Goal: Use online tool/utility: Utilize a website feature to perform a specific function

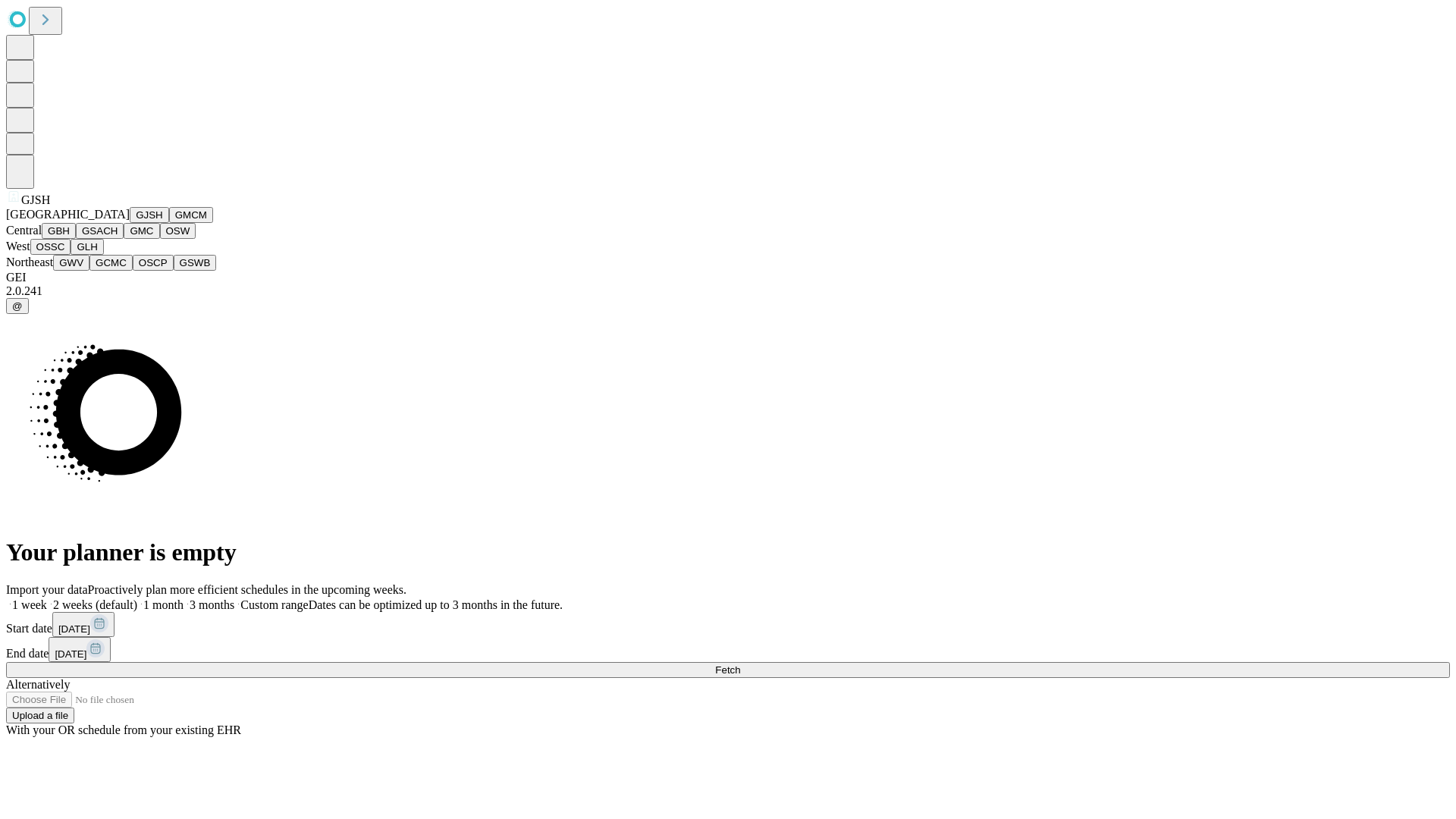
click at [130, 223] on button "GJSH" at bounding box center [149, 215] width 40 height 16
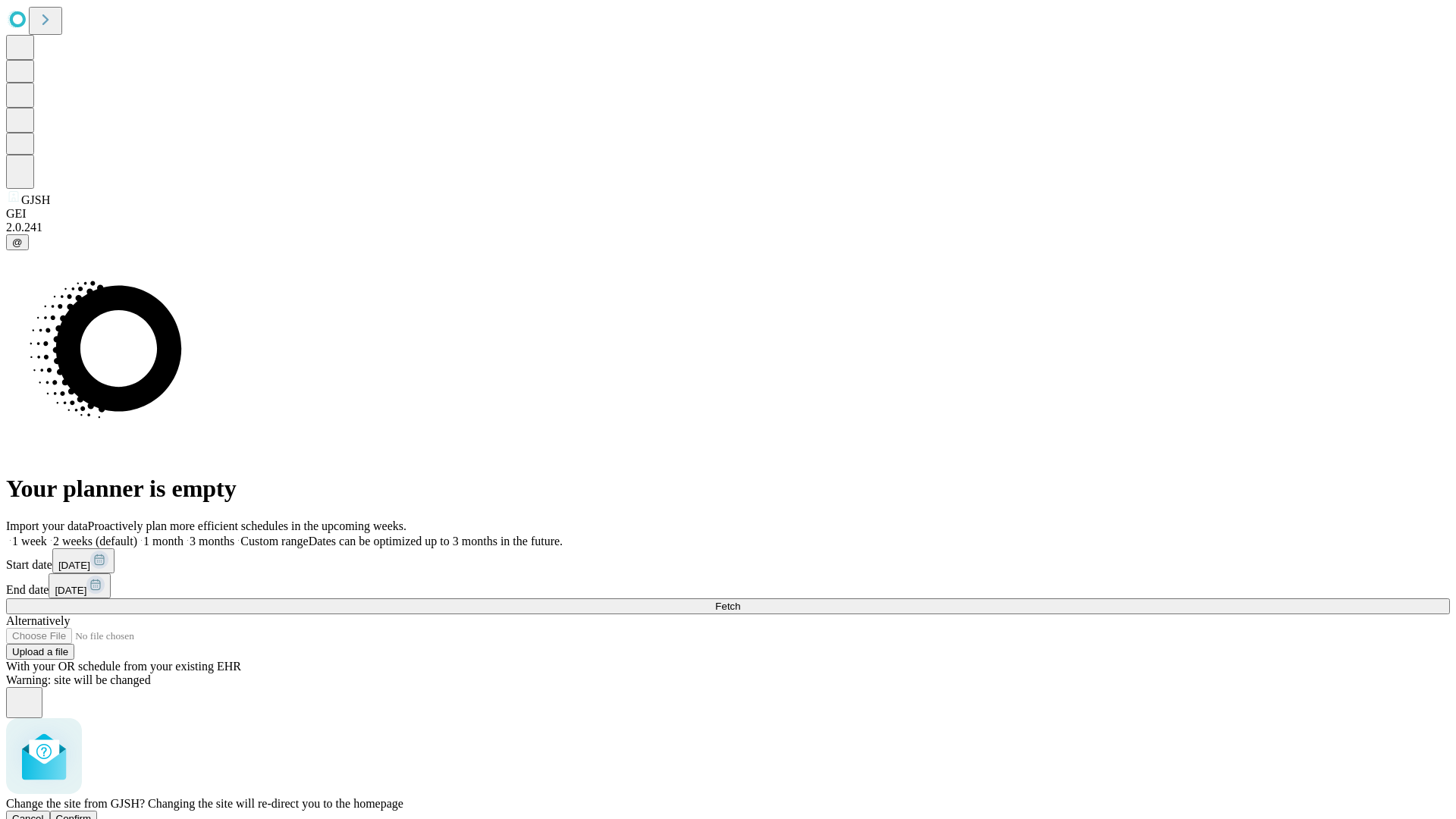
click at [92, 813] on span "Confirm" at bounding box center [74, 818] width 35 height 11
click at [138, 534] on label "2 weeks (default)" at bounding box center [92, 540] width 90 height 13
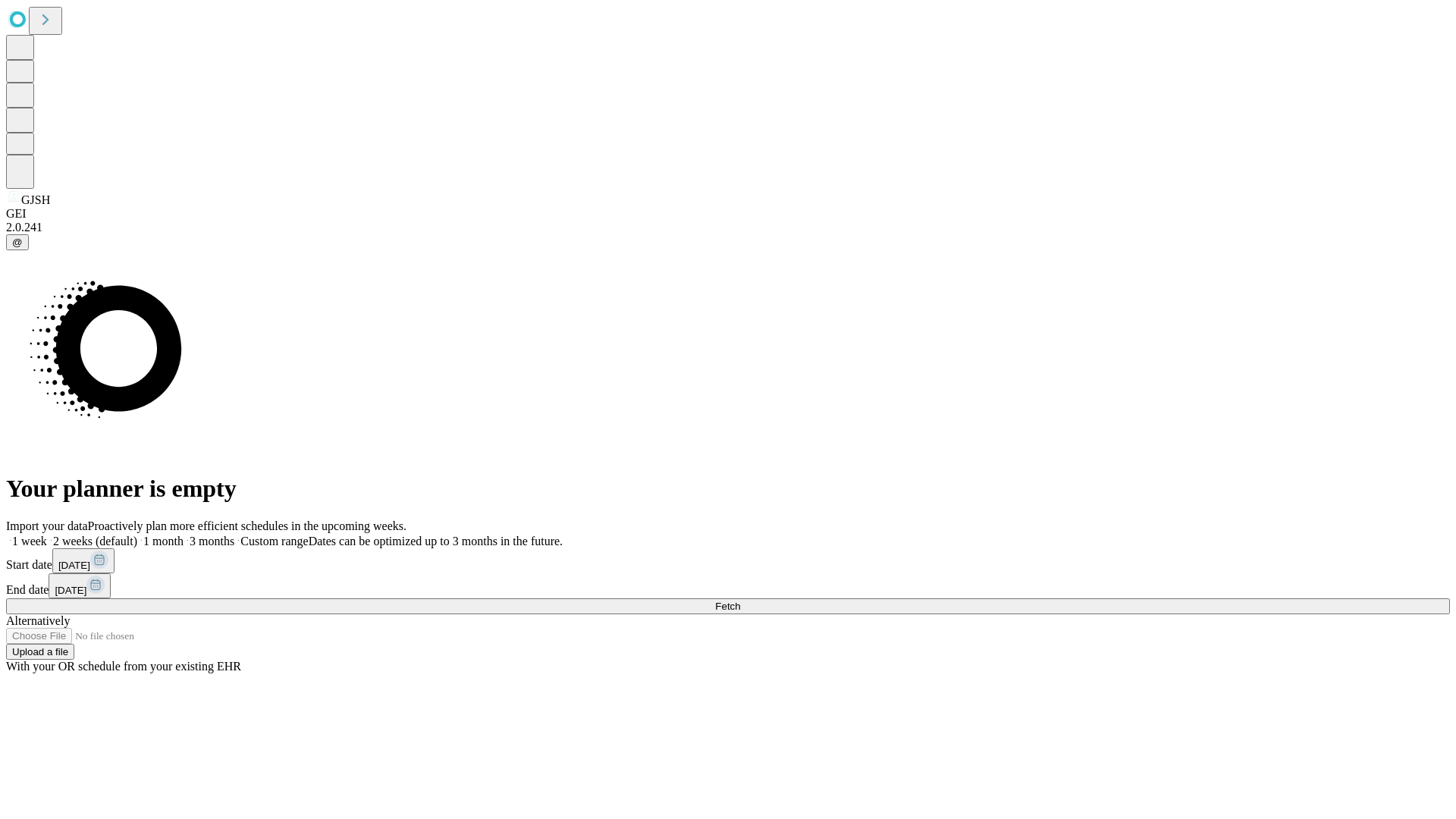
click at [741, 600] on span "Fetch" at bounding box center [728, 606] width 25 height 11
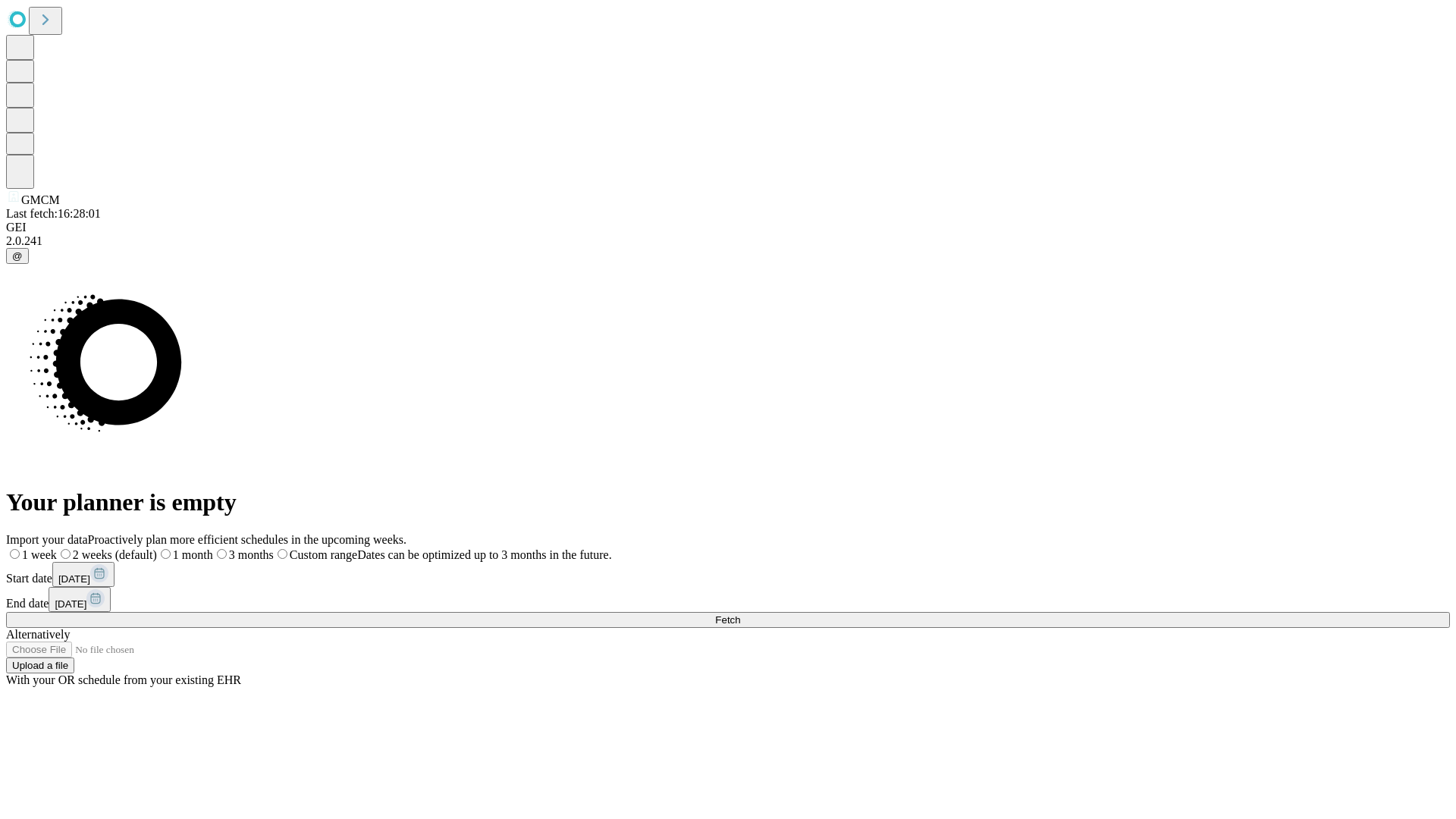
click at [157, 548] on label "2 weeks (default)" at bounding box center [108, 555] width 101 height 13
click at [741, 614] on span "Fetch" at bounding box center [728, 620] width 25 height 11
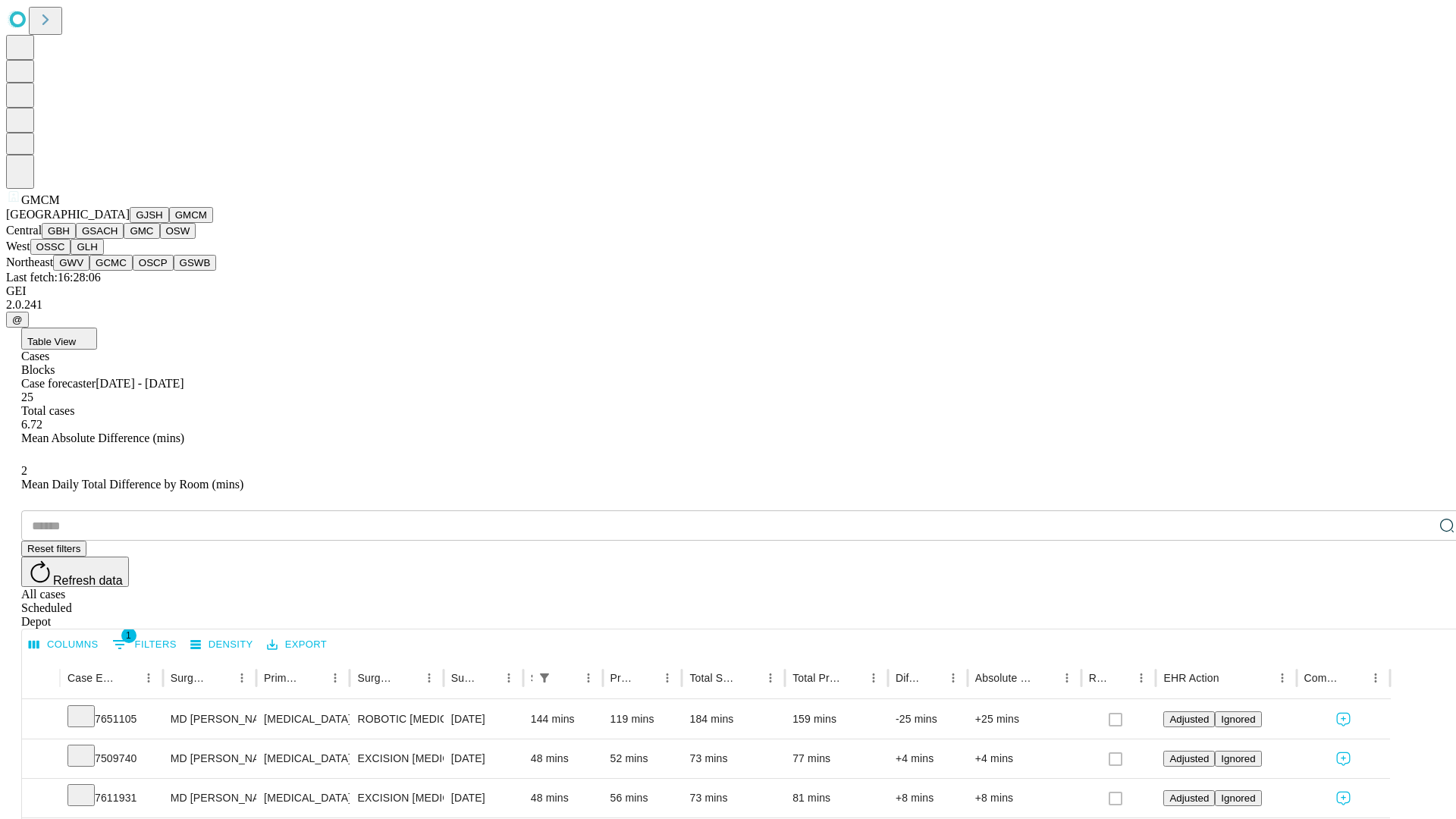
click at [76, 239] on button "GBH" at bounding box center [58, 231] width 34 height 16
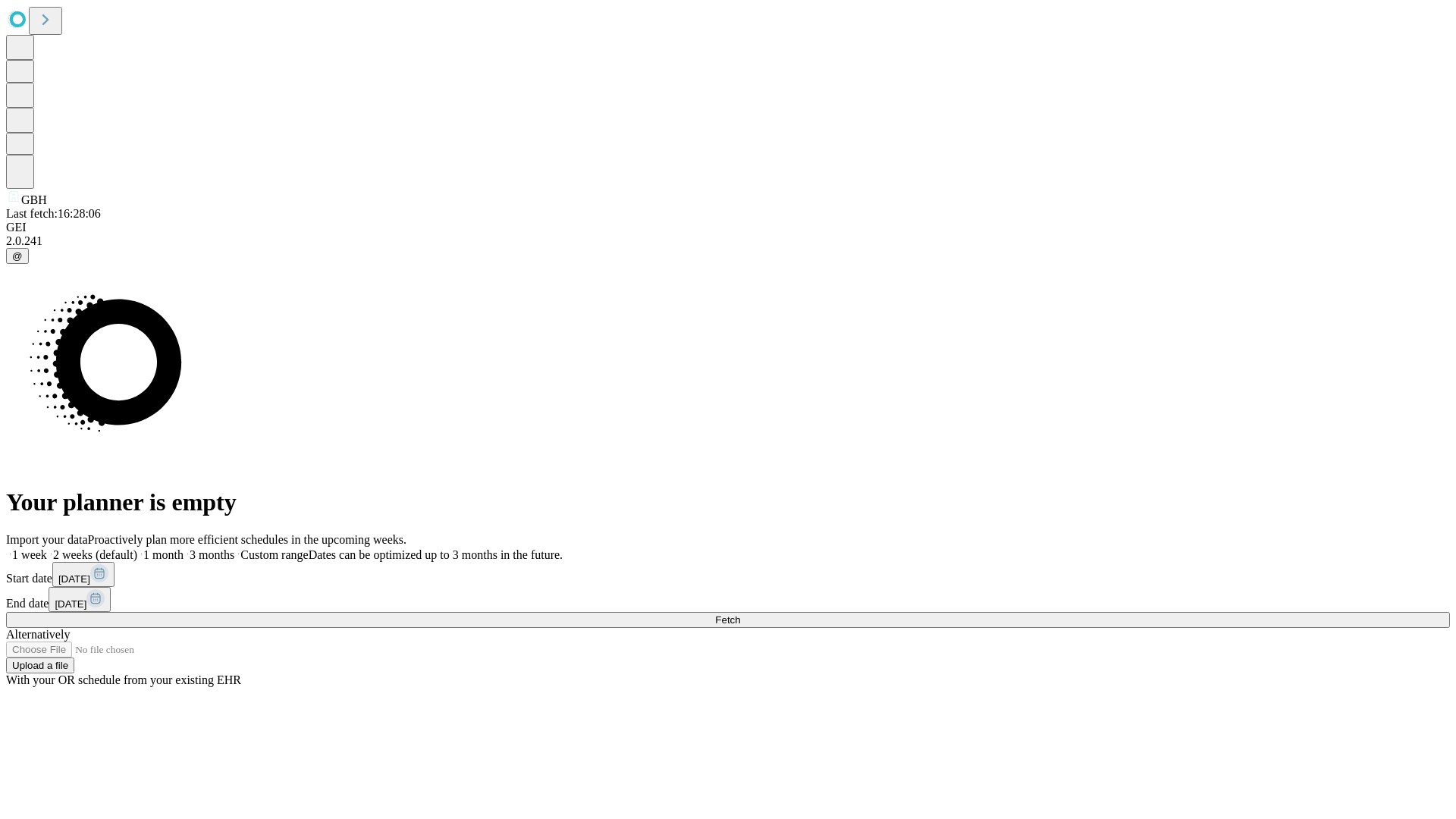
click at [138, 548] on label "2 weeks (default)" at bounding box center [92, 555] width 90 height 13
click at [741, 614] on span "Fetch" at bounding box center [728, 620] width 25 height 11
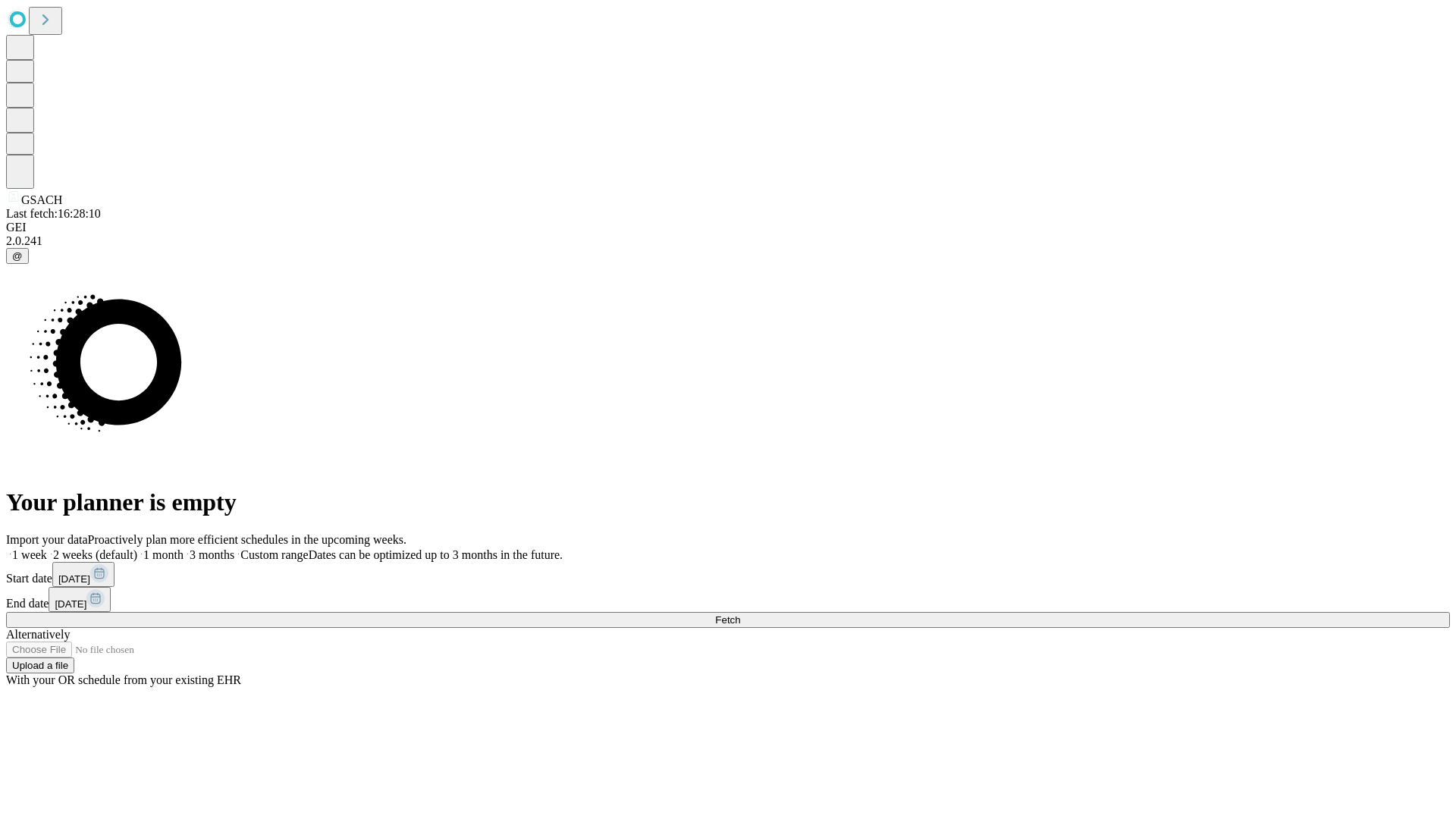
click at [138, 548] on label "2 weeks (default)" at bounding box center [92, 555] width 90 height 13
click at [741, 614] on span "Fetch" at bounding box center [728, 620] width 25 height 11
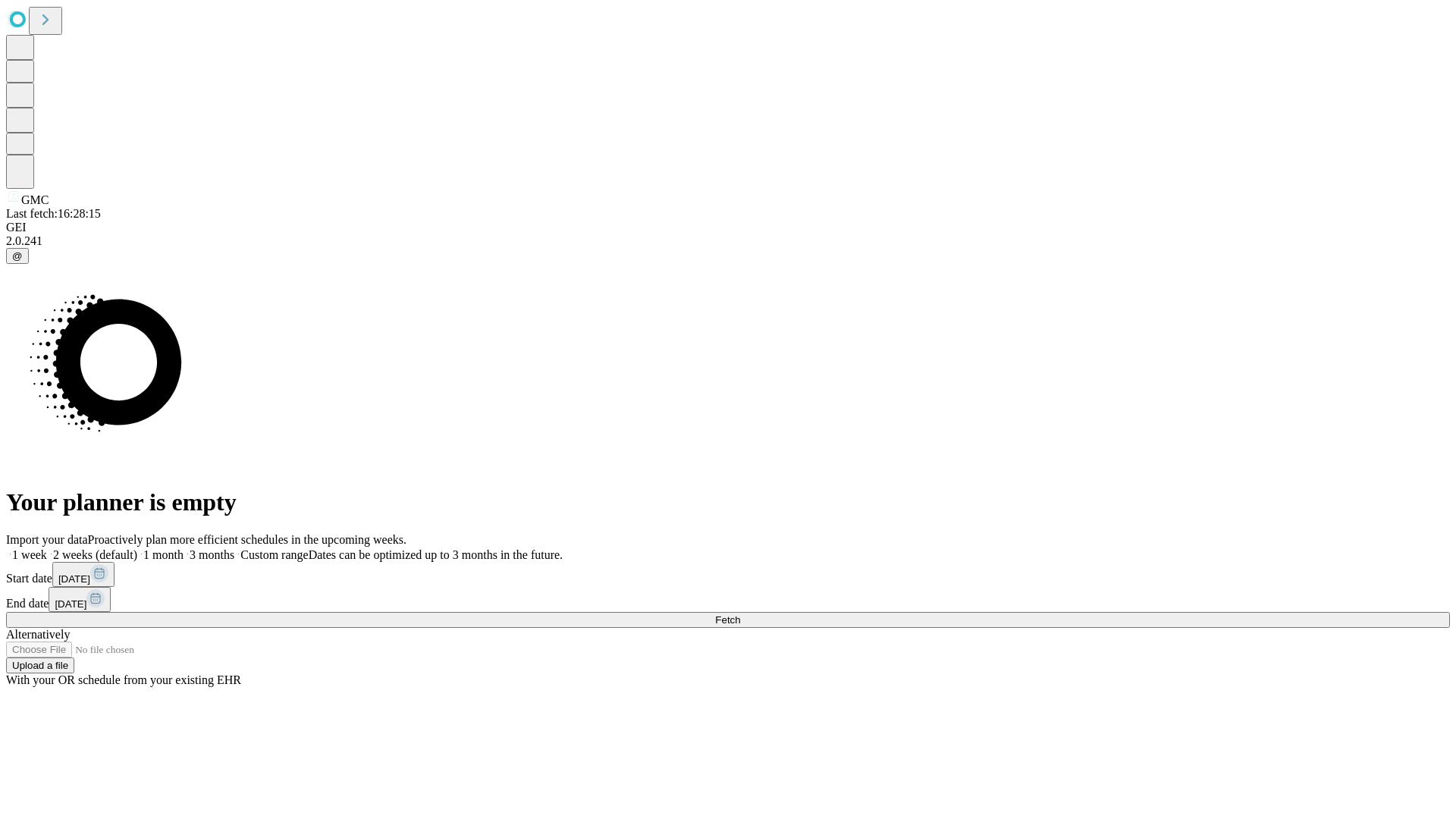
click at [138, 548] on label "2 weeks (default)" at bounding box center [92, 555] width 90 height 13
click at [741, 614] on span "Fetch" at bounding box center [728, 620] width 25 height 11
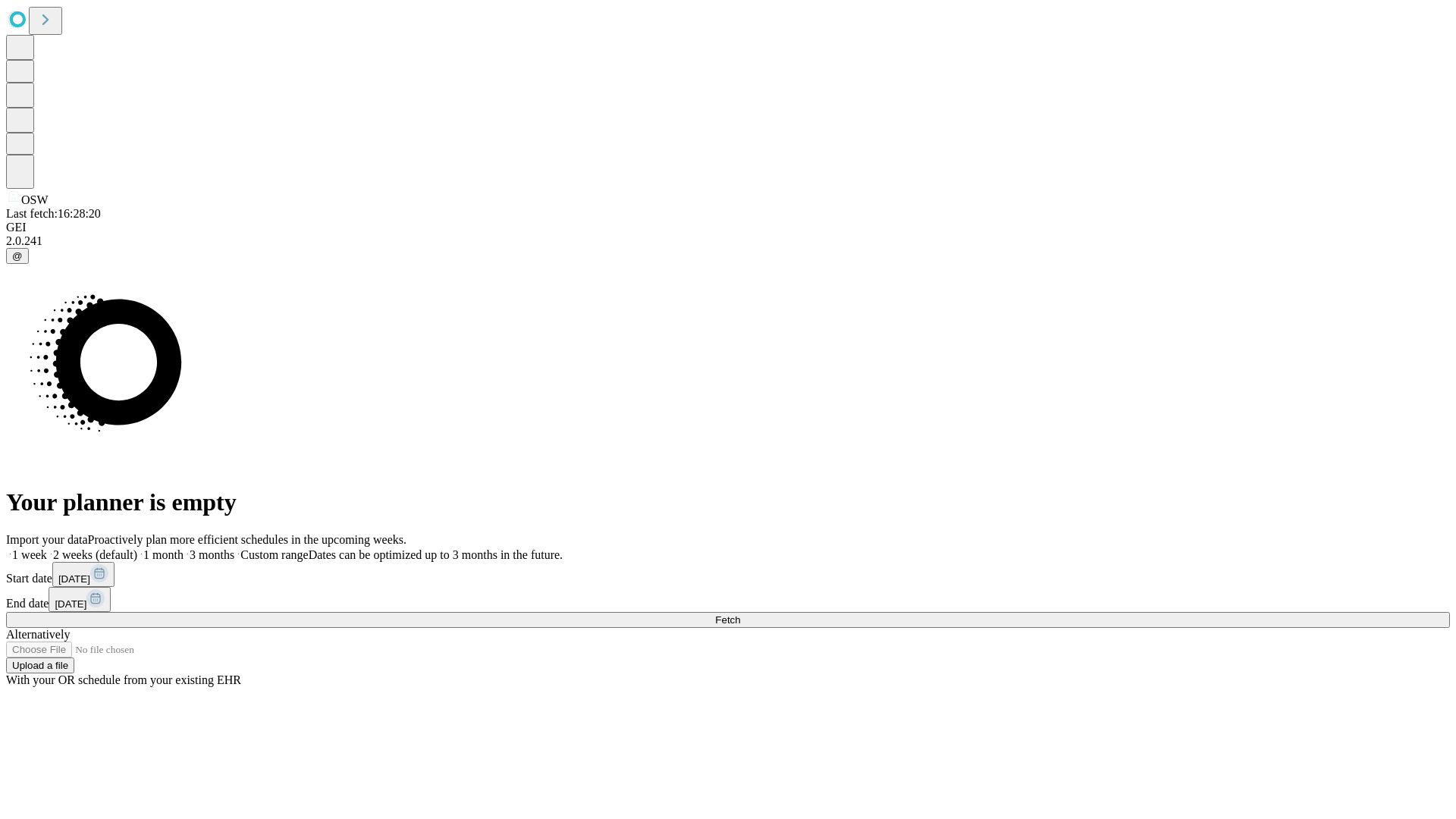
click at [138, 548] on label "2 weeks (default)" at bounding box center [92, 555] width 90 height 13
click at [741, 614] on span "Fetch" at bounding box center [728, 620] width 25 height 11
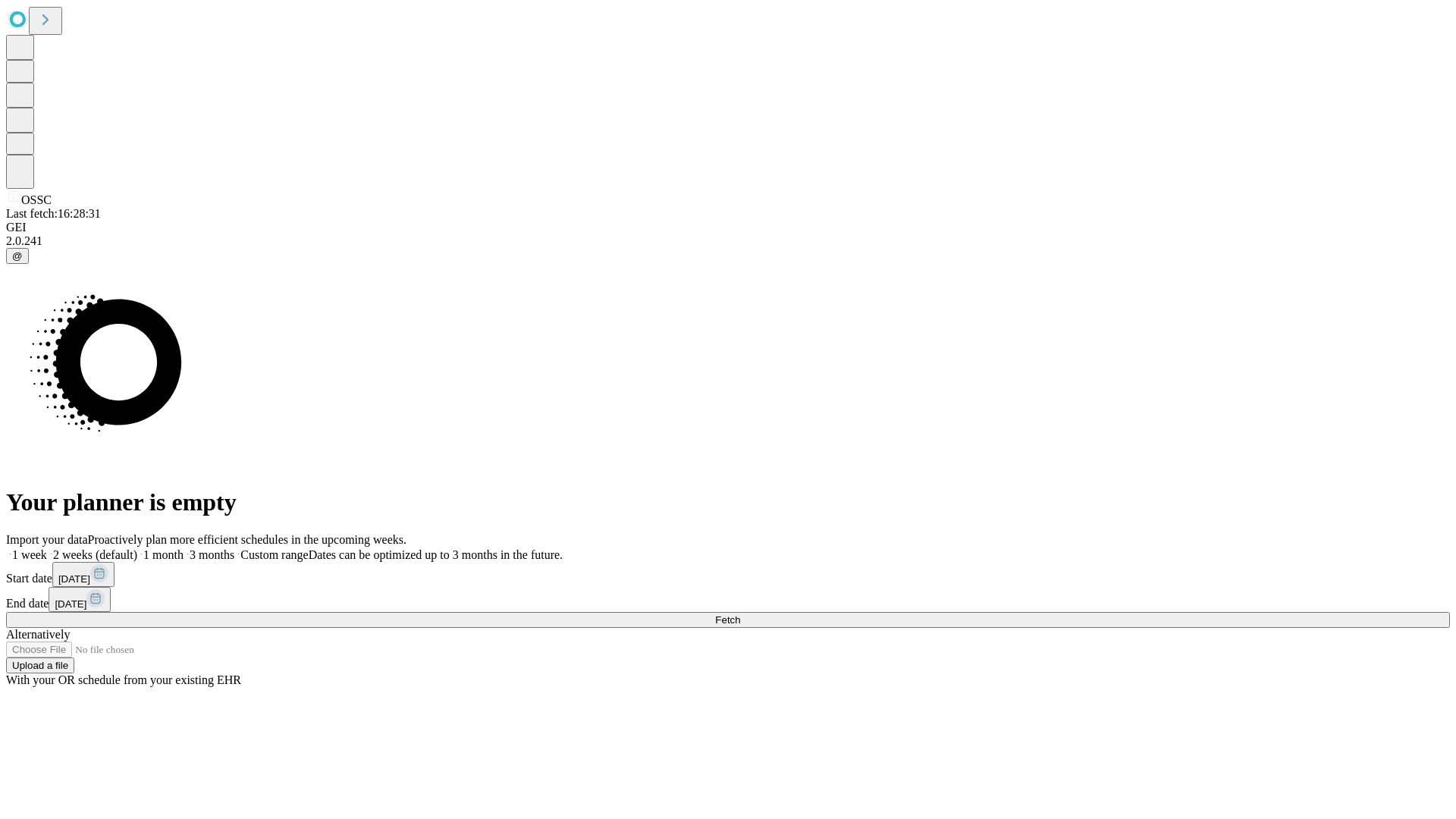
click at [138, 548] on label "2 weeks (default)" at bounding box center [92, 555] width 90 height 13
click at [741, 614] on span "Fetch" at bounding box center [728, 620] width 25 height 11
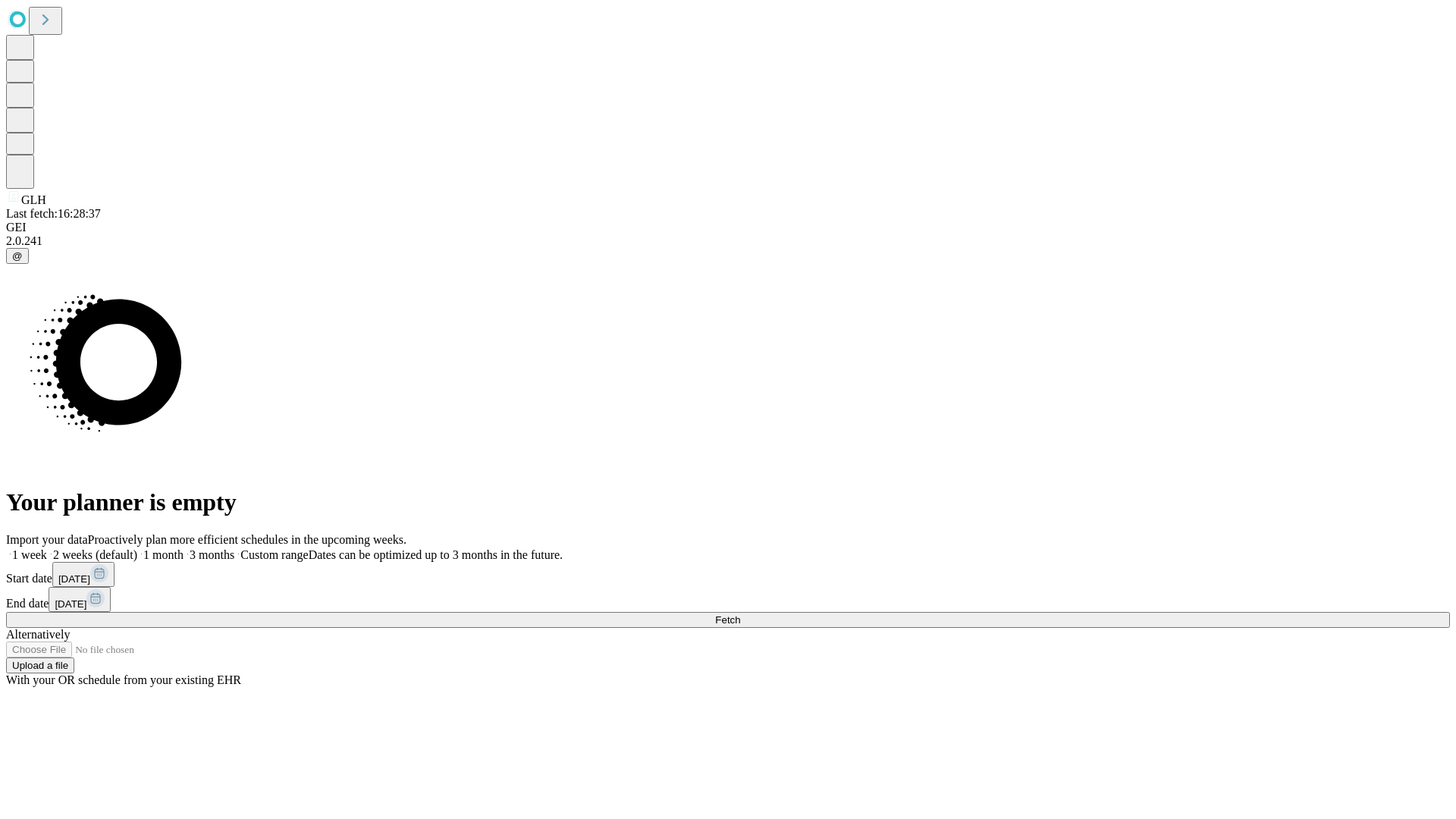
click at [138, 548] on label "2 weeks (default)" at bounding box center [92, 555] width 90 height 13
click at [741, 614] on span "Fetch" at bounding box center [728, 620] width 25 height 11
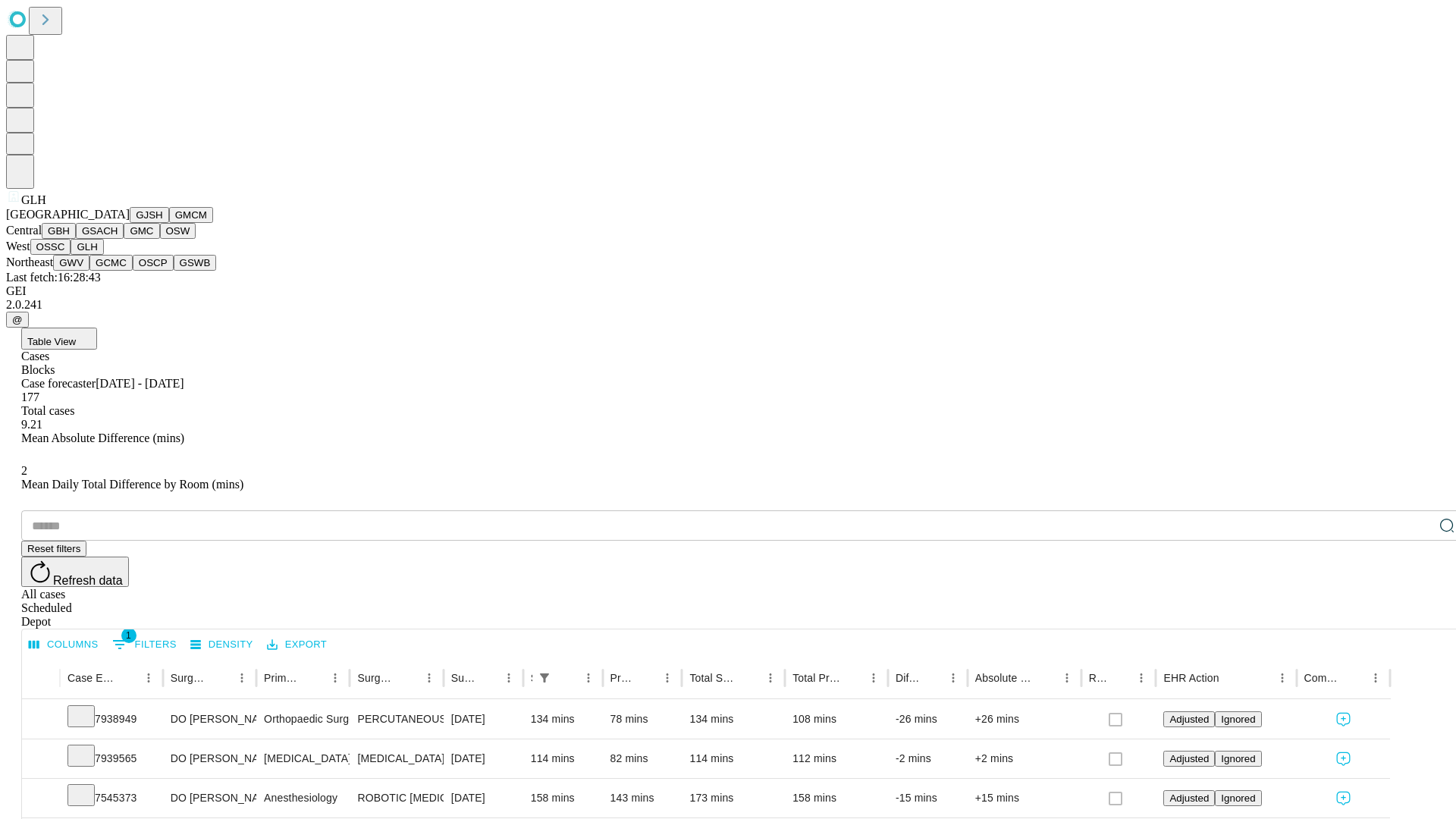
click at [89, 271] on button "GWV" at bounding box center [71, 263] width 36 height 16
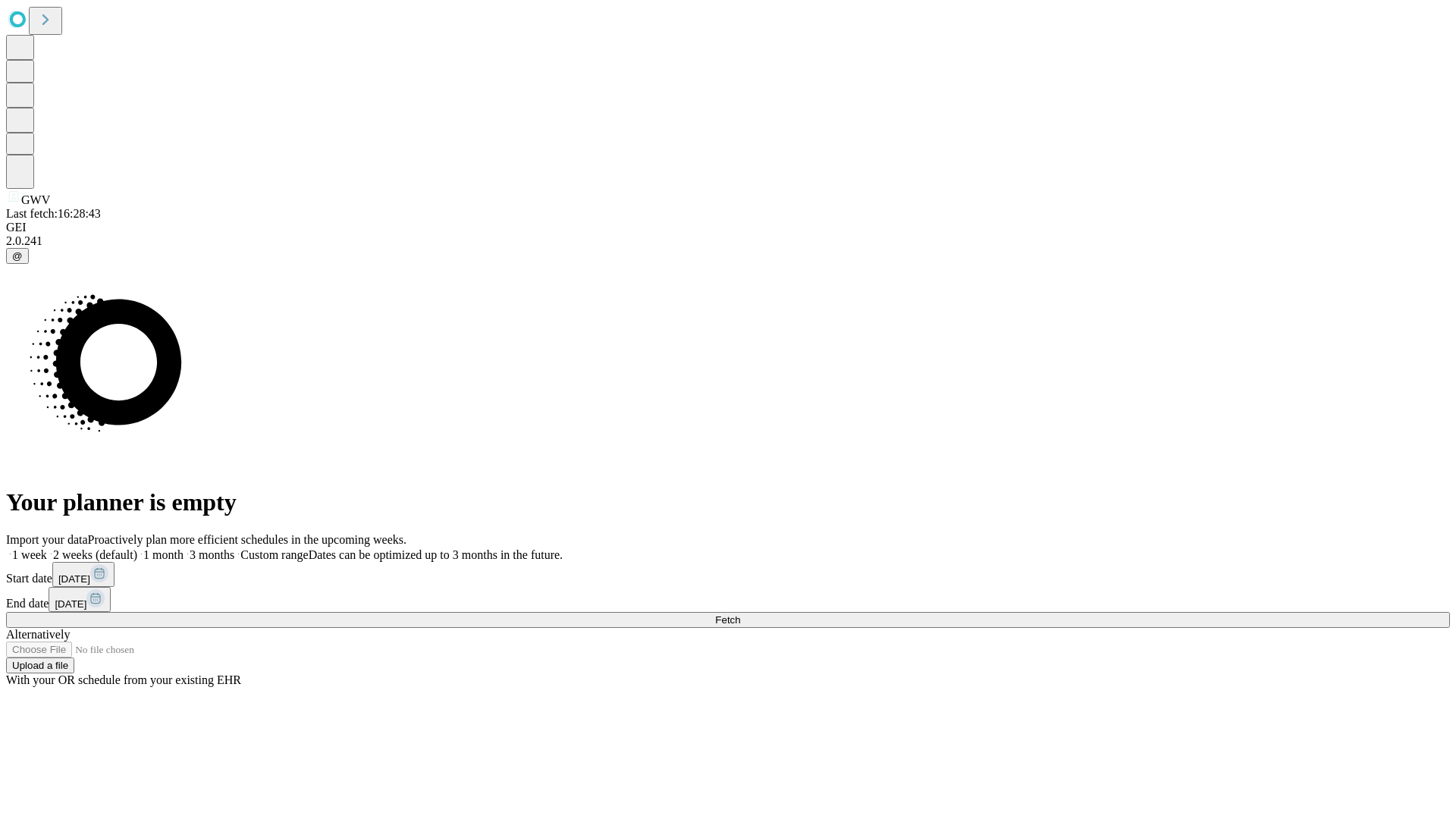
click at [138, 548] on label "2 weeks (default)" at bounding box center [92, 555] width 90 height 13
click at [741, 614] on span "Fetch" at bounding box center [728, 620] width 25 height 11
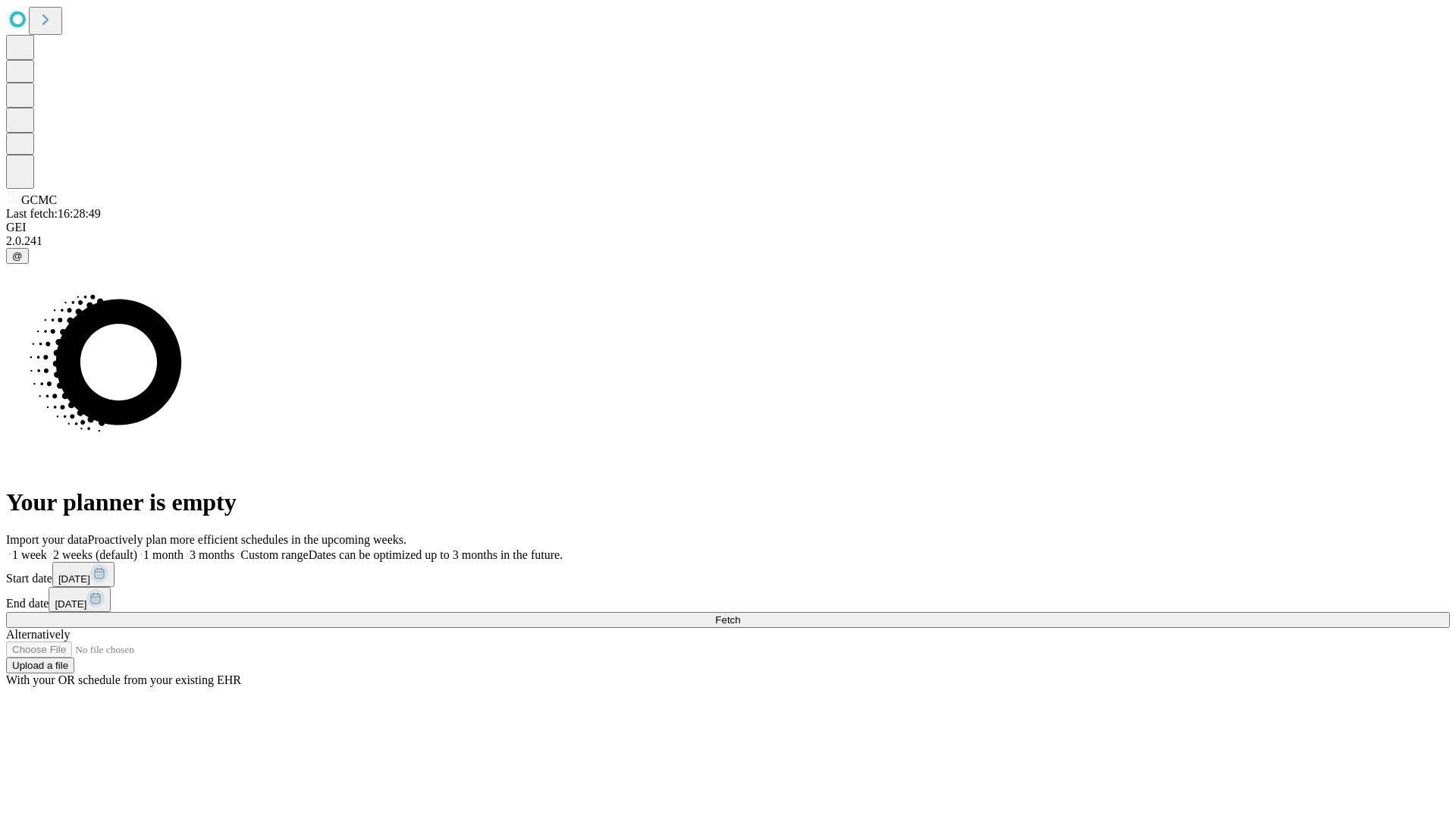
click at [138, 548] on label "2 weeks (default)" at bounding box center [92, 555] width 90 height 13
click at [741, 614] on span "Fetch" at bounding box center [728, 620] width 25 height 11
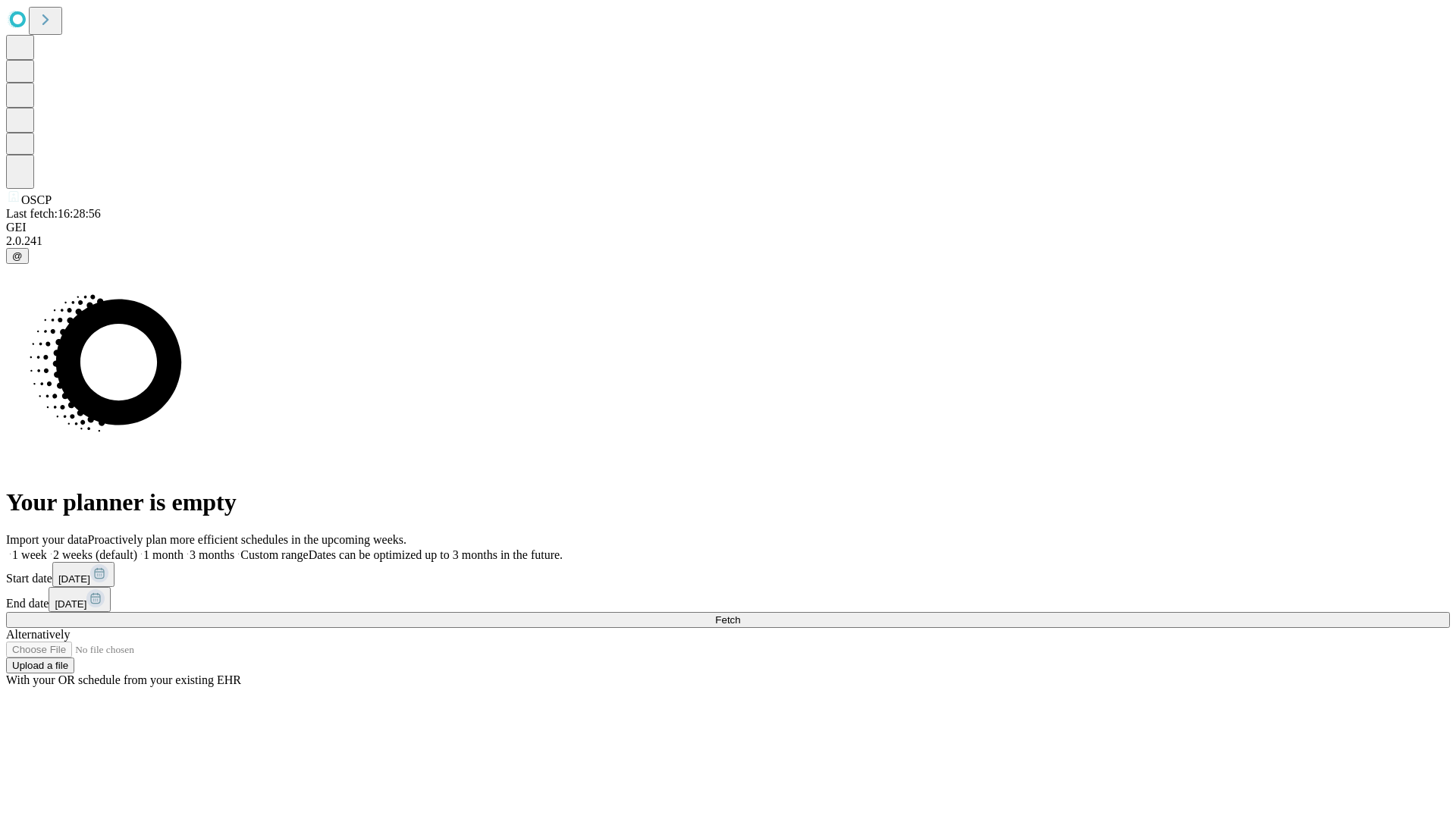
click at [138, 548] on label "2 weeks (default)" at bounding box center [92, 555] width 90 height 13
click at [741, 614] on span "Fetch" at bounding box center [728, 620] width 25 height 11
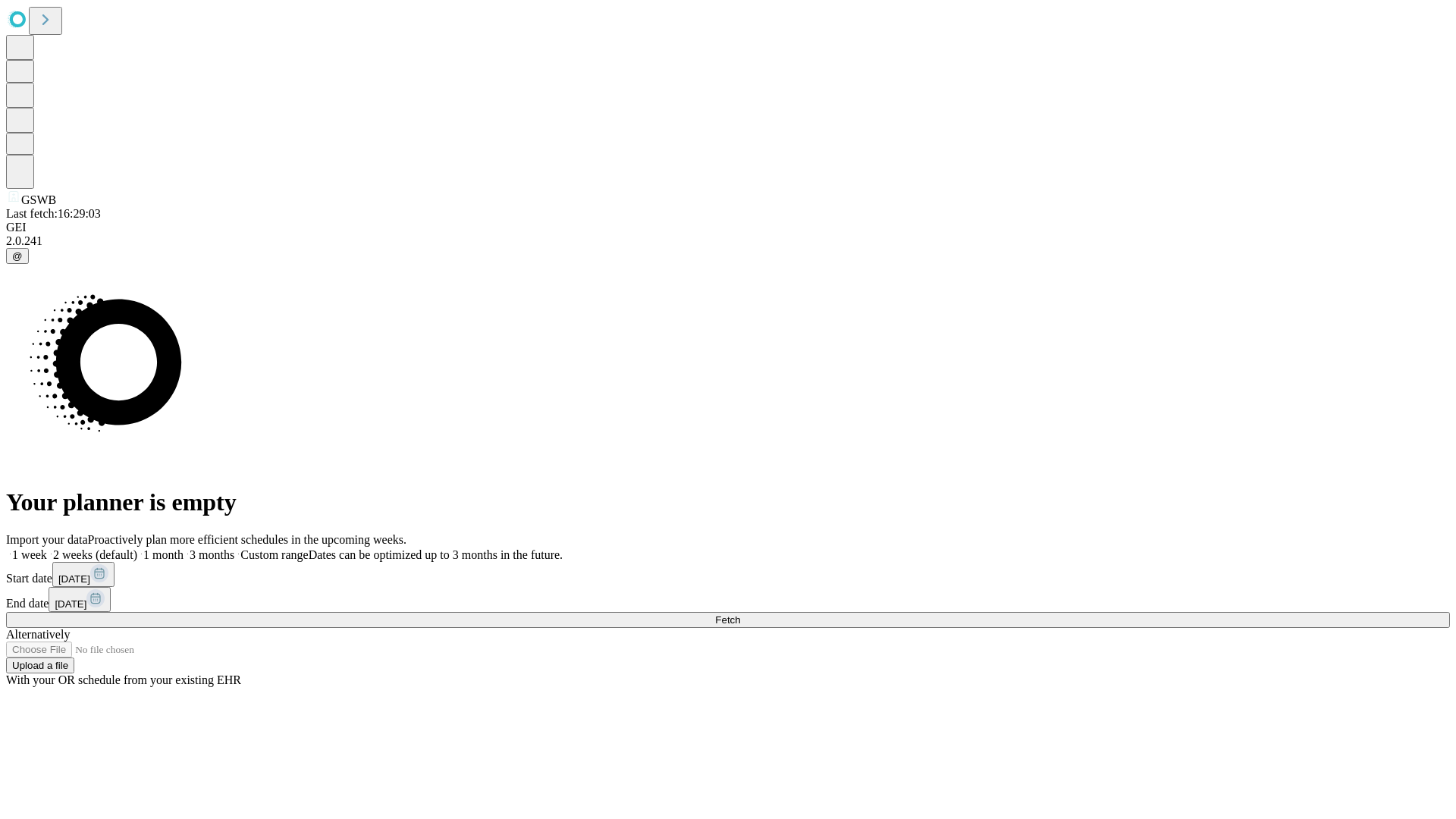
click at [741, 614] on span "Fetch" at bounding box center [728, 620] width 25 height 11
